Goal: Navigation & Orientation: Find specific page/section

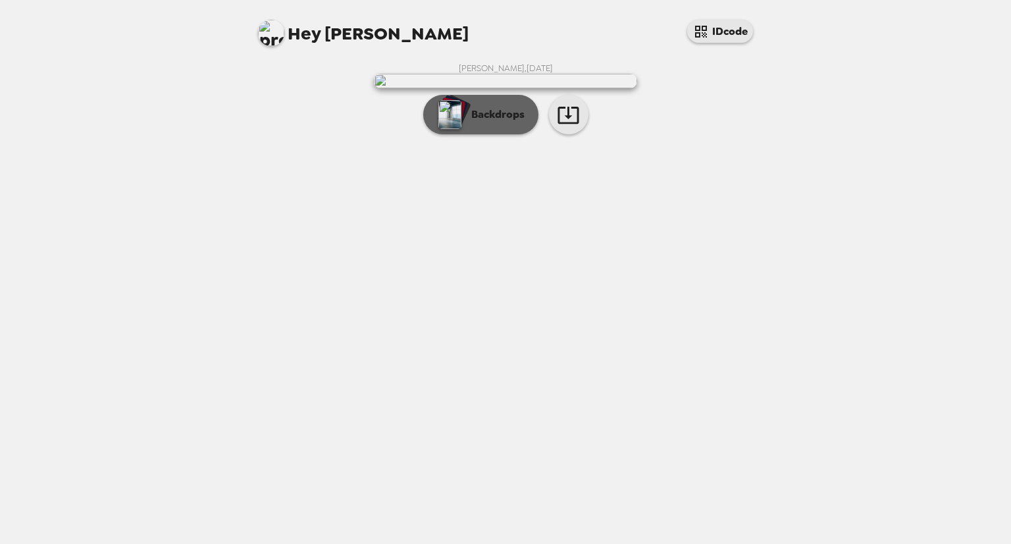
click at [505, 122] on p "Backdrops" at bounding box center [495, 115] width 60 height 16
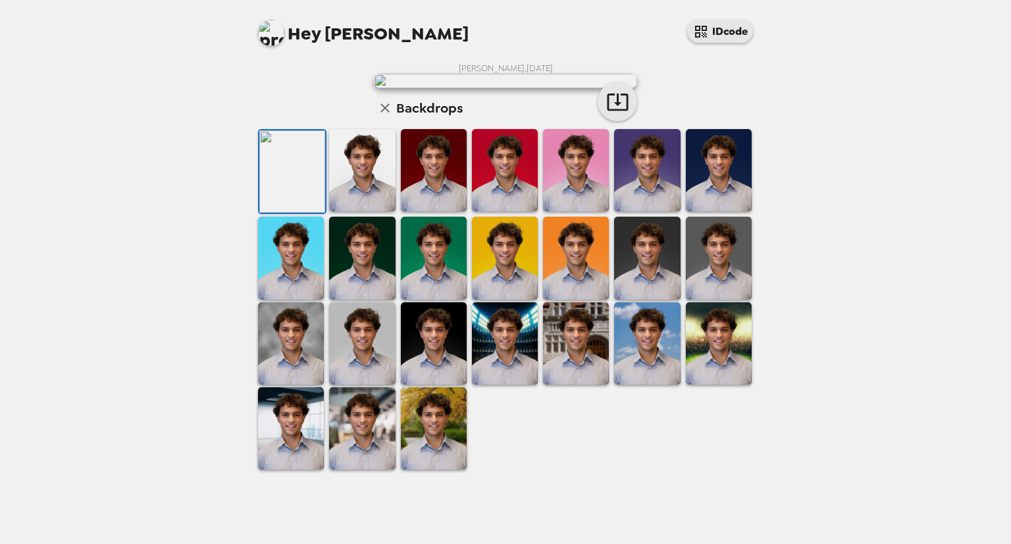
scroll to position [255, 0]
click at [361, 469] on img at bounding box center [362, 428] width 66 height 82
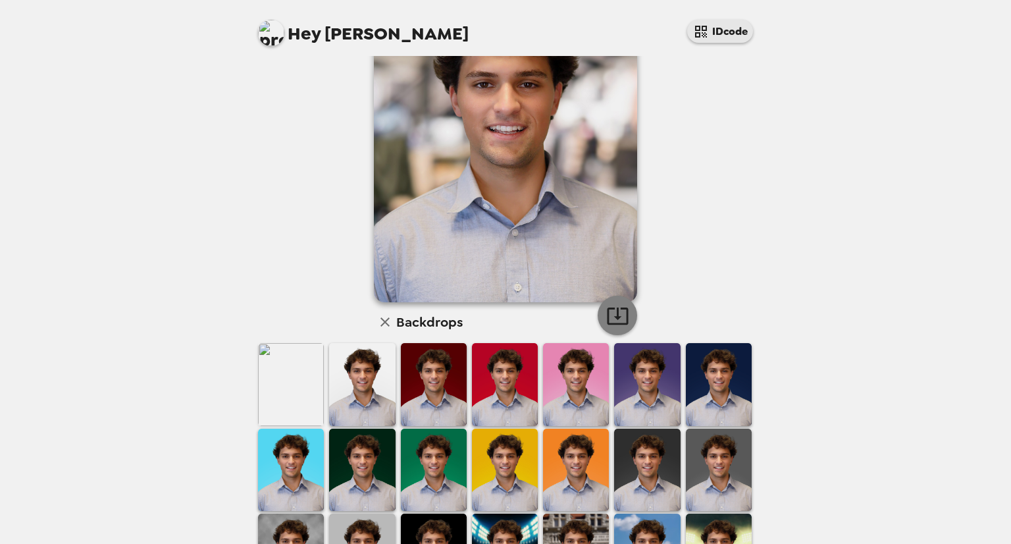
scroll to position [0, 0]
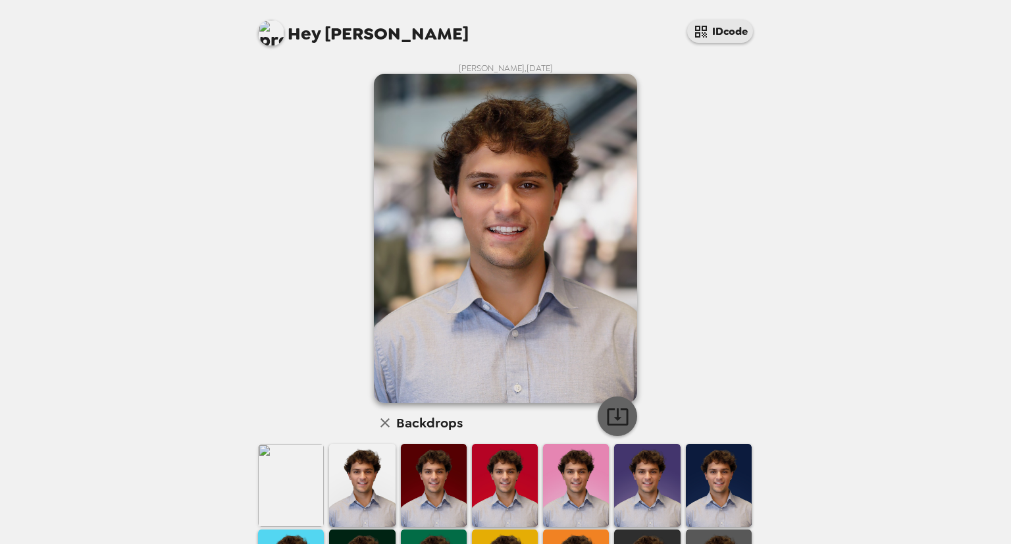
click at [611, 410] on icon "button" at bounding box center [617, 416] width 21 height 17
click at [842, 183] on div "Hey Jay IDcode Jay Sorkin , 09-11-2024 Backdrops" at bounding box center [505, 272] width 1011 height 544
